Goal: Transaction & Acquisition: Book appointment/travel/reservation

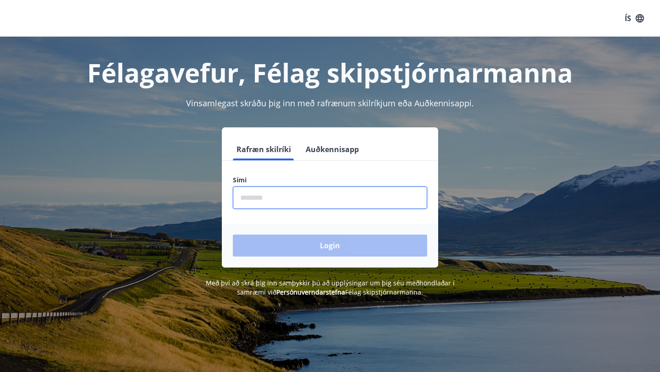
click at [259, 195] on input "phone" at bounding box center [330, 198] width 194 height 22
type input "********"
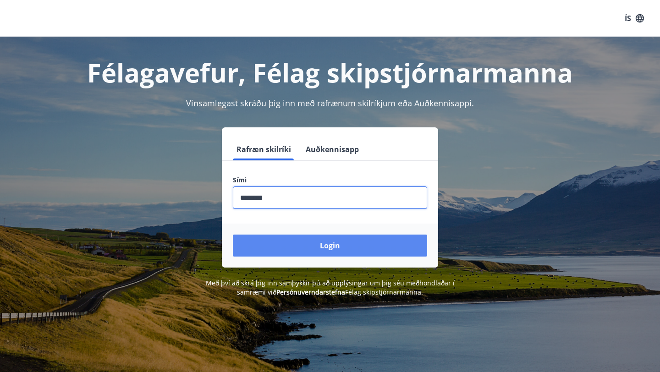
click at [309, 240] on button "Login" at bounding box center [330, 246] width 194 height 22
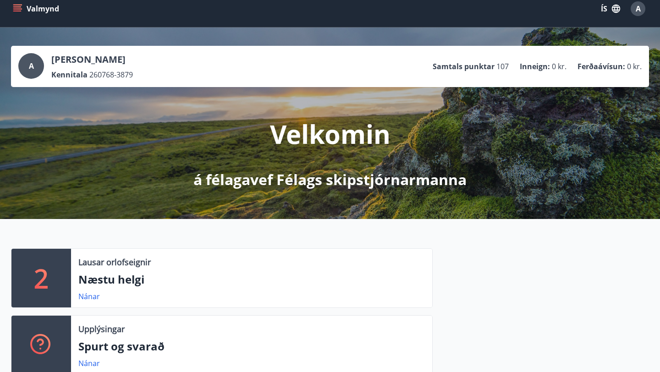
scroll to position [9, 0]
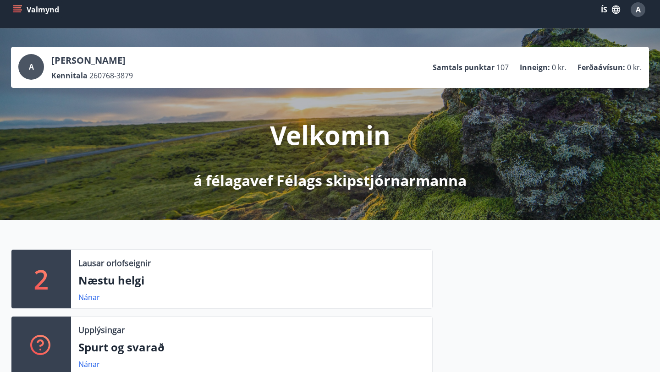
click at [18, 8] on icon "menu" at bounding box center [17, 9] width 9 height 9
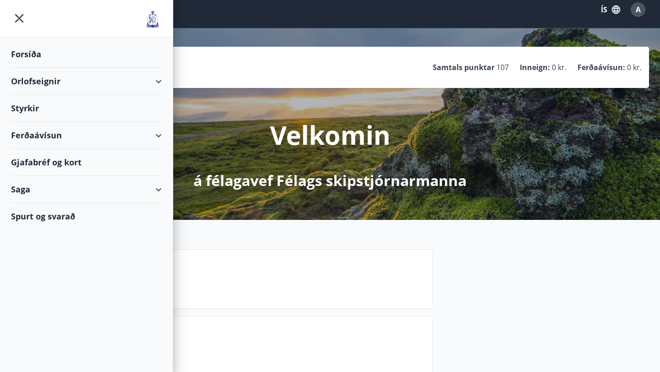
click at [64, 81] on div "Orlofseignir" at bounding box center [86, 81] width 151 height 27
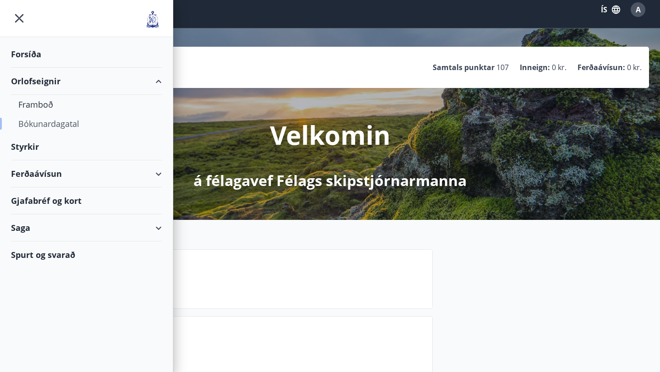
click at [56, 122] on div "Bókunardagatal" at bounding box center [86, 123] width 136 height 19
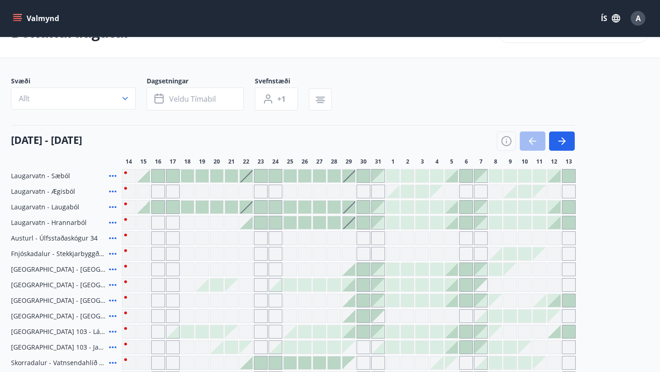
scroll to position [29, 0]
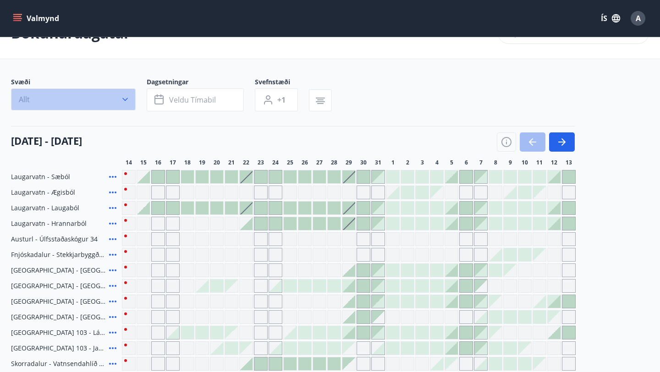
click at [127, 99] on icon "button" at bounding box center [125, 99] width 9 height 9
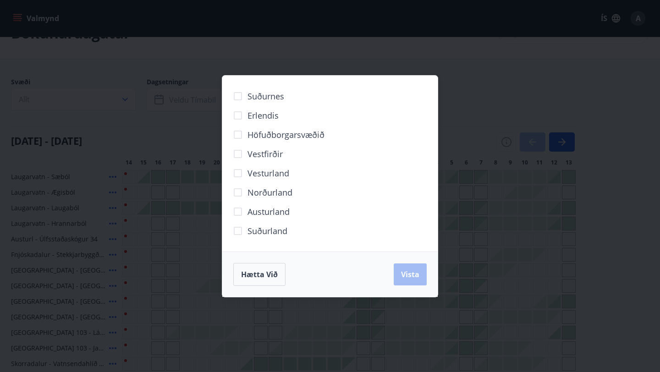
click at [267, 134] on span "Höfuðborgarsvæðið" at bounding box center [285, 135] width 77 height 12
click at [408, 274] on span "Vista" at bounding box center [410, 274] width 18 height 10
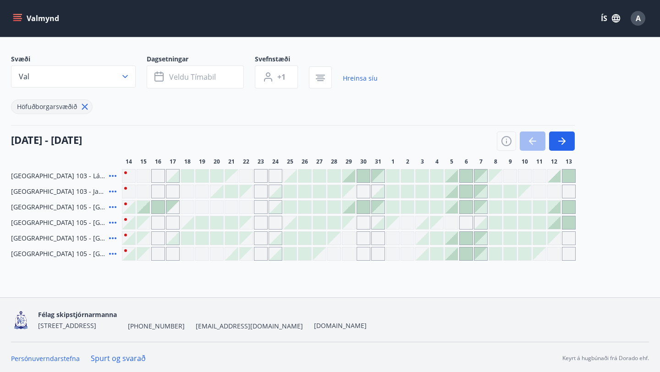
scroll to position [54, 0]
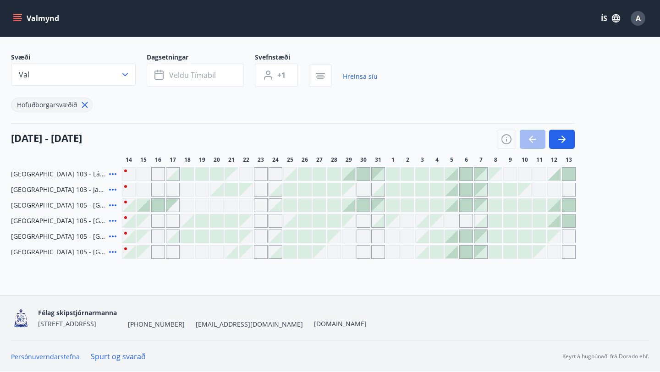
click at [111, 188] on icon at bounding box center [112, 189] width 11 height 11
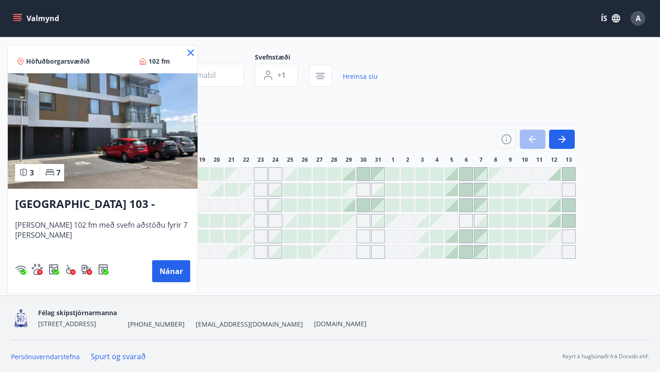
click at [190, 53] on icon at bounding box center [190, 52] width 1 height 1
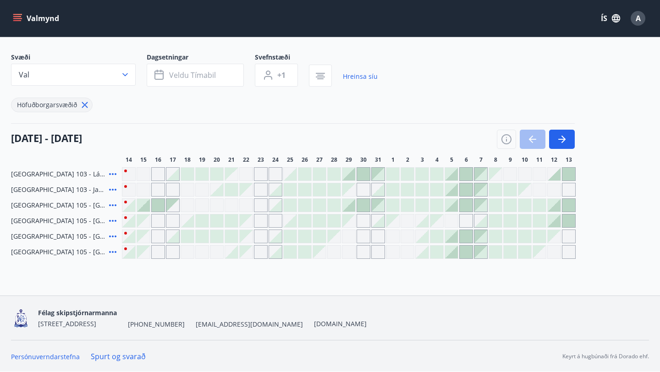
click at [115, 235] on icon at bounding box center [112, 236] width 11 height 11
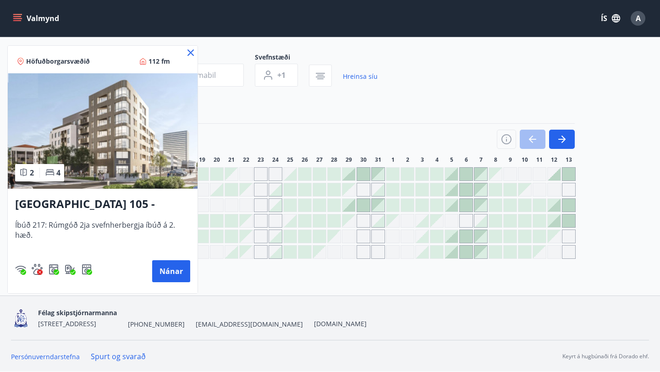
click at [27, 173] on icon at bounding box center [24, 173] width 4 height 8
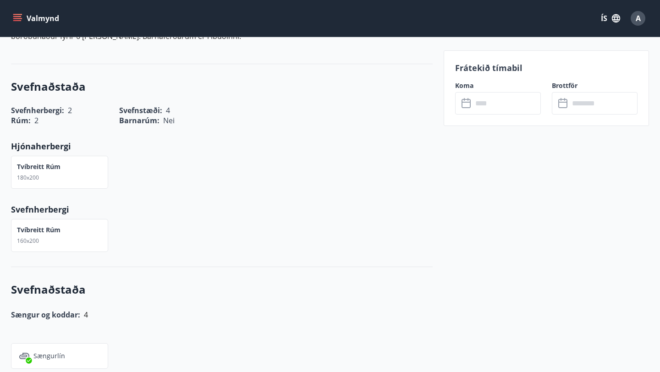
scroll to position [255, 0]
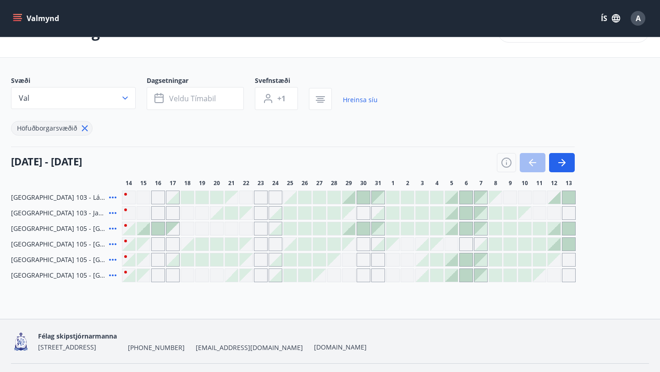
scroll to position [55, 0]
